Goal: Transaction & Acquisition: Book appointment/travel/reservation

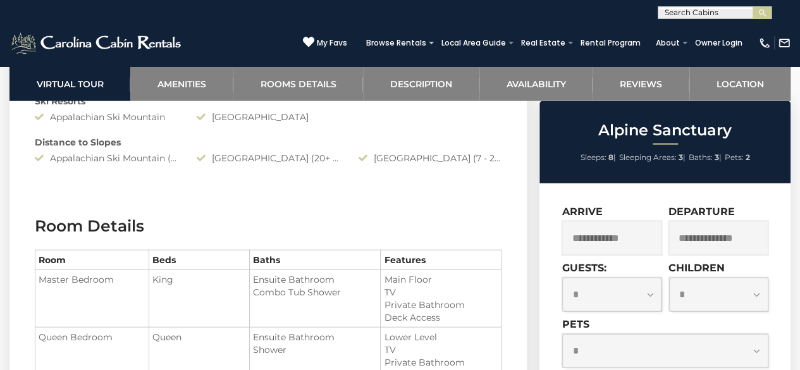
scroll to position [1345, 0]
click at [603, 231] on input "text" at bounding box center [612, 238] width 100 height 35
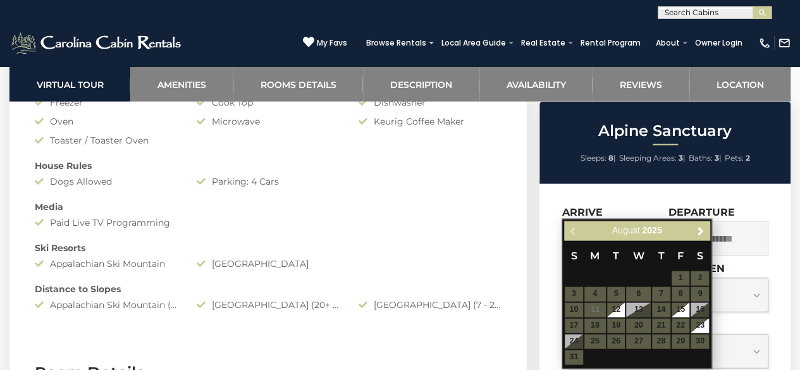
scroll to position [1302, 0]
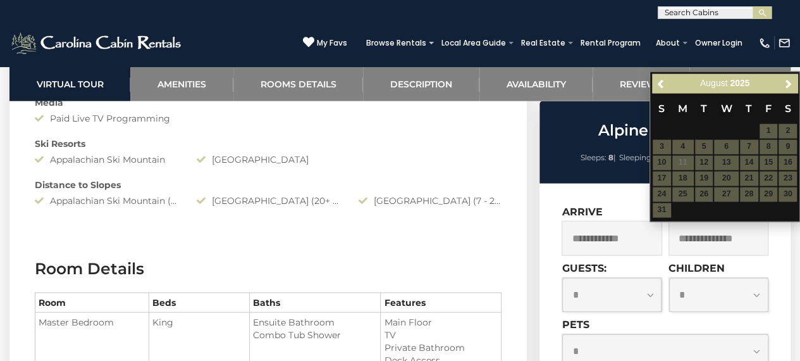
click at [606, 238] on input "text" at bounding box center [612, 238] width 100 height 35
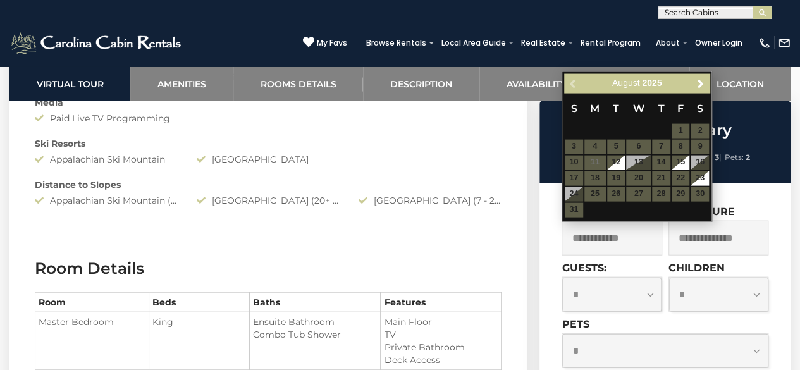
click at [701, 92] on div "Previous Next [DATE]" at bounding box center [636, 84] width 145 height 20
click at [701, 89] on link "Next" at bounding box center [701, 84] width 16 height 16
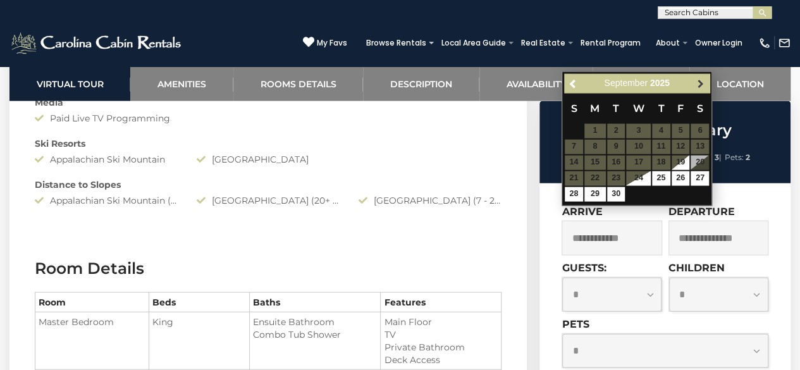
click at [699, 79] on span "Next" at bounding box center [701, 83] width 10 height 10
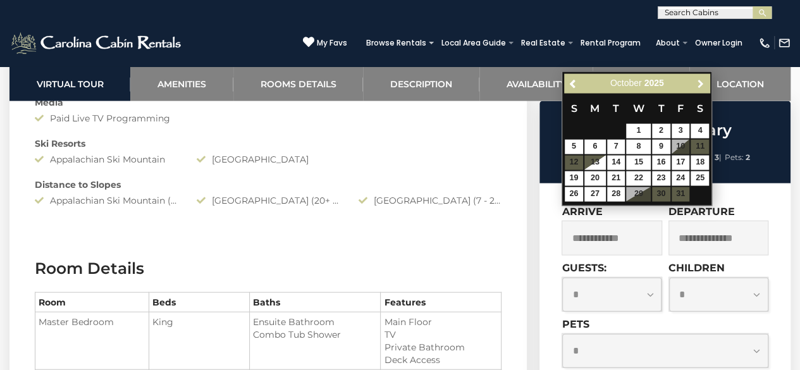
click at [699, 79] on span "Next" at bounding box center [701, 83] width 10 height 10
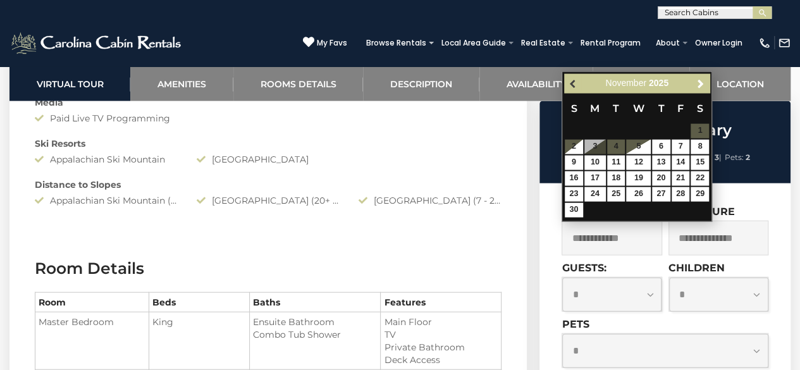
click at [571, 85] on span "Previous" at bounding box center [573, 83] width 10 height 10
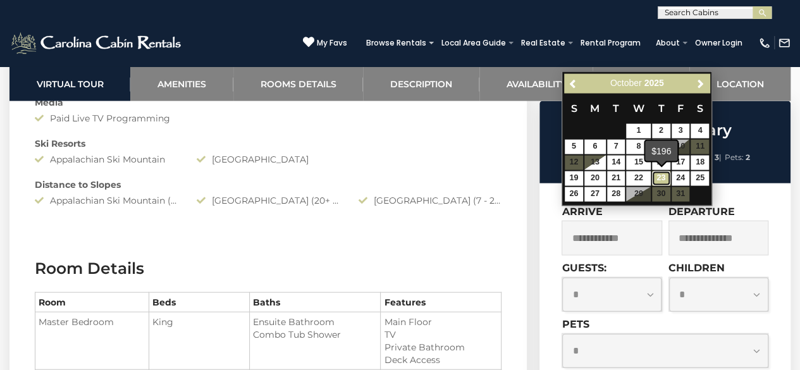
click at [652, 181] on link "23" at bounding box center [661, 178] width 18 height 15
type input "**********"
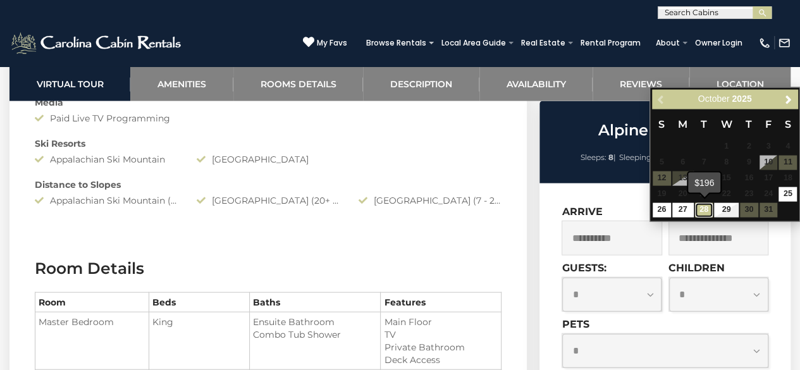
click at [700, 212] on link "28" at bounding box center [704, 210] width 18 height 15
type input "**********"
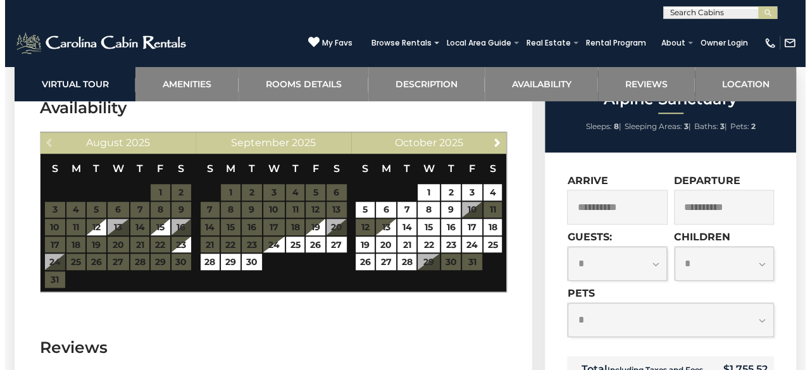
scroll to position [2966, 0]
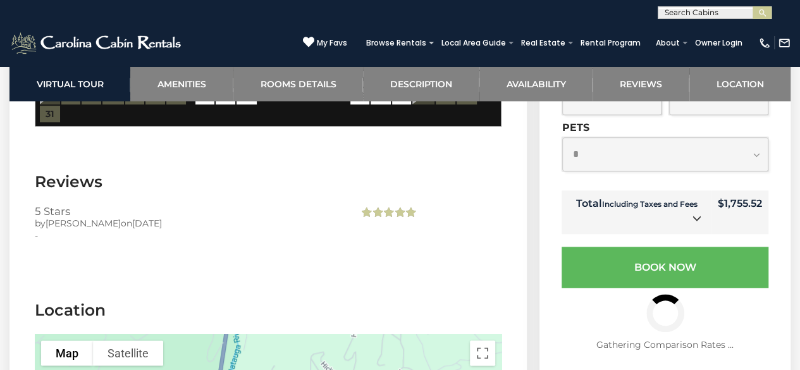
click at [696, 211] on link at bounding box center [697, 219] width 16 height 16
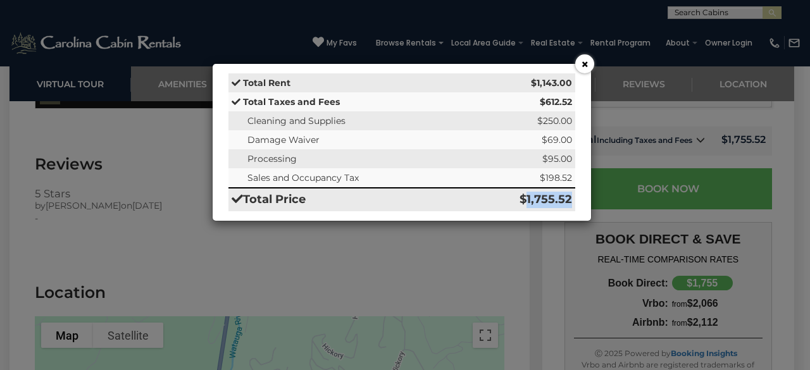
drag, startPoint x: 526, startPoint y: 195, endPoint x: 571, endPoint y: 201, distance: 45.8
click at [571, 201] on td "$1,755.52" at bounding box center [522, 199] width 106 height 23
copy td "1,755.52"
click at [587, 65] on button "×" at bounding box center [584, 63] width 19 height 19
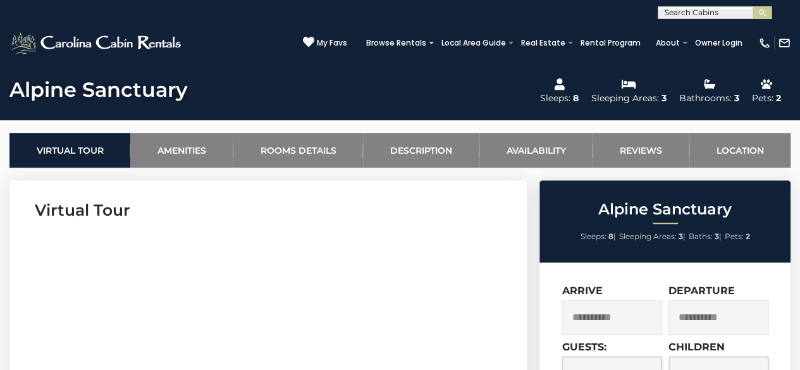
scroll to position [484, 0]
